Goal: Register for event/course

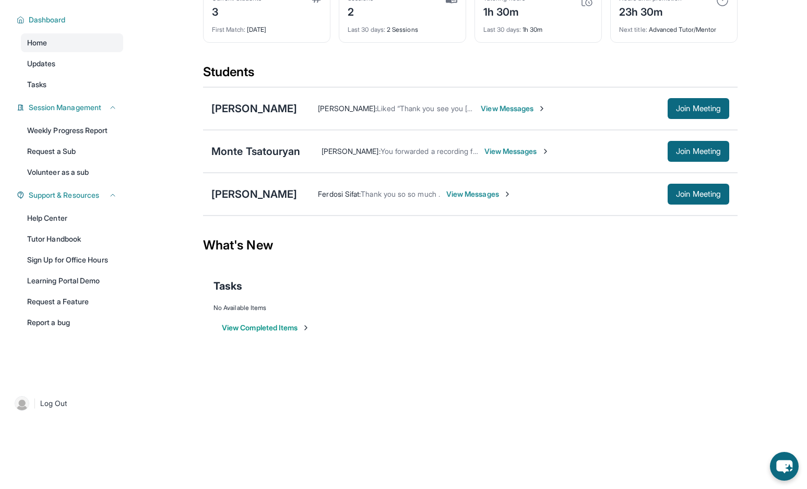
scroll to position [75, 0]
click at [17, 405] on img at bounding box center [22, 403] width 15 height 15
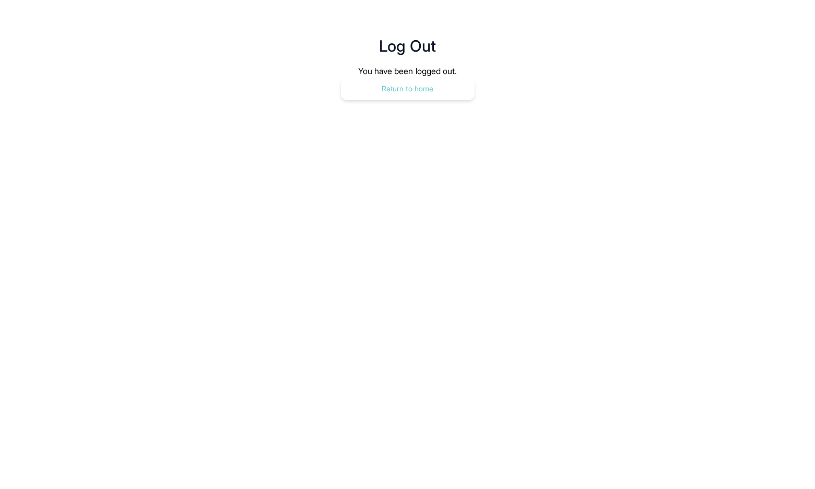
click at [409, 89] on button "Return to home" at bounding box center [408, 88] width 134 height 23
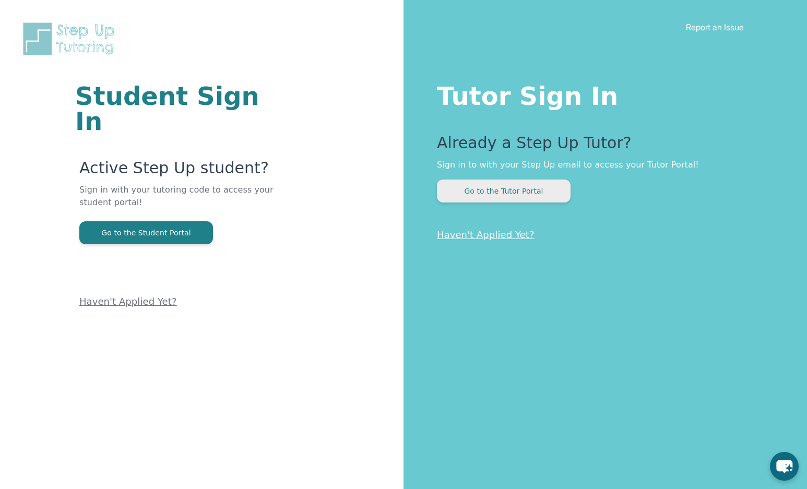
click at [515, 195] on button "Go to the Tutor Portal" at bounding box center [504, 191] width 134 height 23
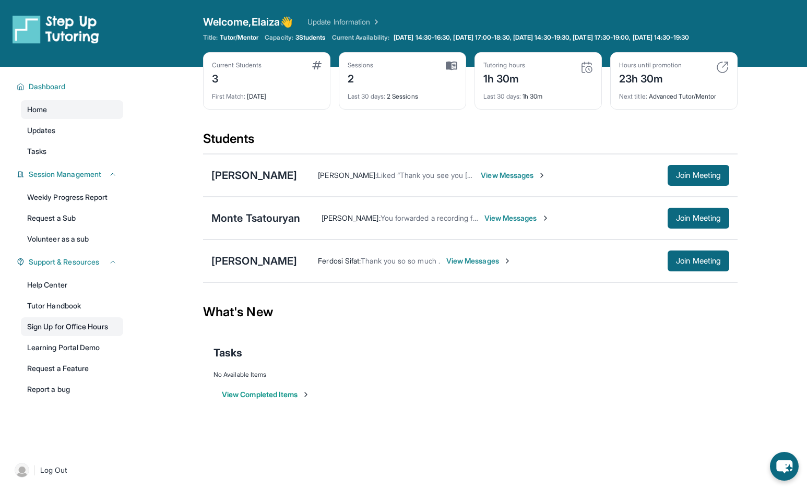
click at [59, 336] on link "Sign Up for Office Hours" at bounding box center [72, 326] width 102 height 19
